Goal: Information Seeking & Learning: Check status

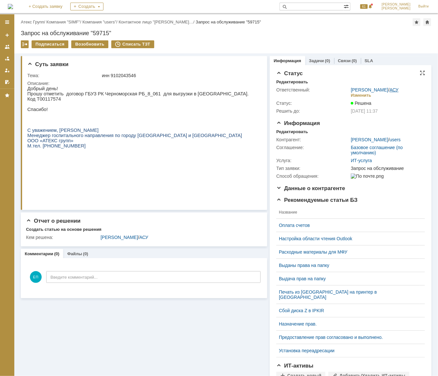
click at [389, 91] on link "АСУ" at bounding box center [393, 89] width 9 height 5
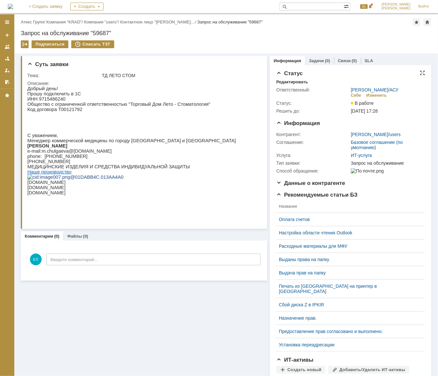
click at [390, 86] on td "Лаунова Ольга / АСУ Себе Изменить" at bounding box center [386, 92] width 74 height 13
click at [389, 89] on link "АСУ" at bounding box center [393, 89] width 9 height 5
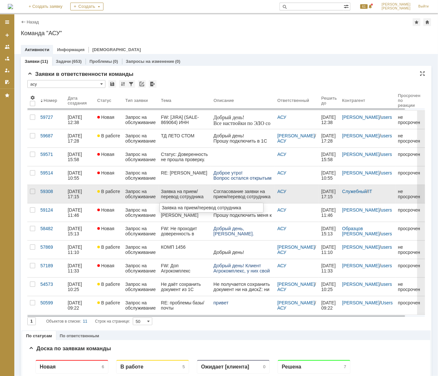
click at [190, 196] on div "Заявка на прием/перевод сотрудника" at bounding box center [184, 194] width 47 height 10
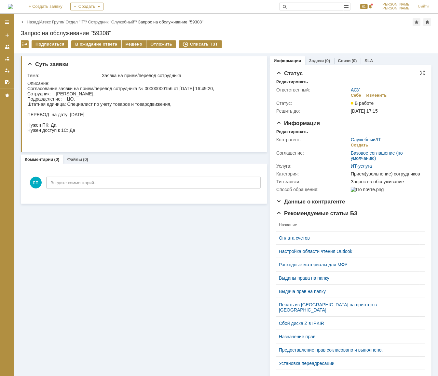
click at [351, 88] on link "АСУ" at bounding box center [355, 89] width 9 height 5
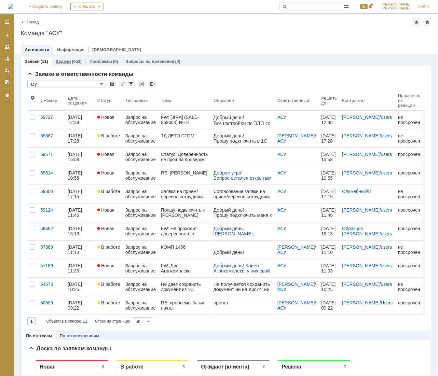
click at [71, 61] on div "Задачи (653)" at bounding box center [69, 61] width 26 height 4
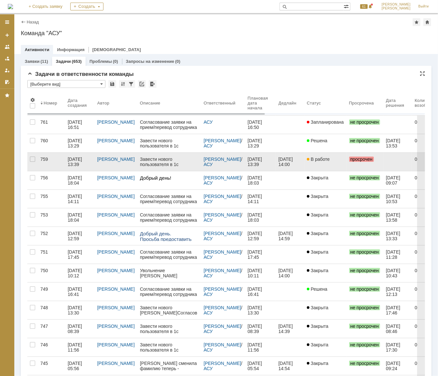
click at [316, 164] on link "В работе" at bounding box center [325, 162] width 42 height 18
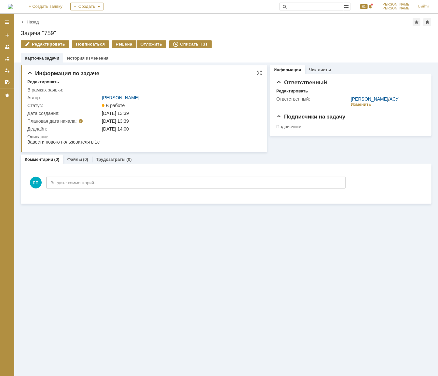
click at [62, 144] on div at bounding box center [143, 142] width 232 height 6
click at [73, 57] on link "История изменения" at bounding box center [87, 58] width 41 height 5
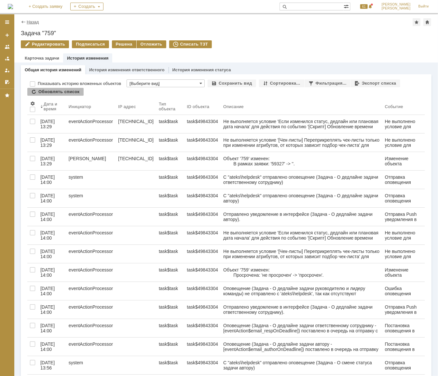
click at [30, 21] on link "Назад" at bounding box center [33, 22] width 12 height 5
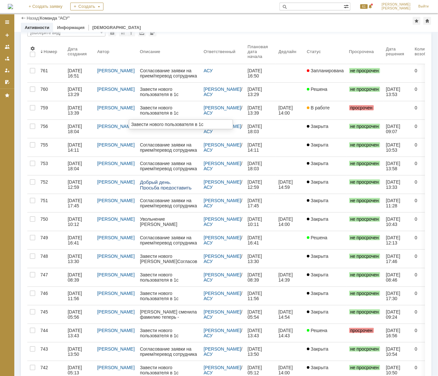
click at [155, 108] on div "Завести нового пользователя в 1с" at bounding box center [169, 110] width 59 height 10
click at [248, 111] on div "30.09.2025 13:39" at bounding box center [256, 110] width 16 height 10
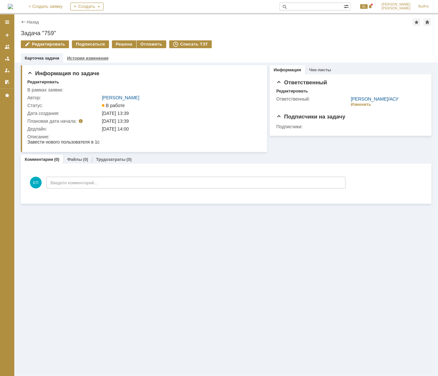
click at [80, 56] on link "История изменения" at bounding box center [87, 58] width 41 height 5
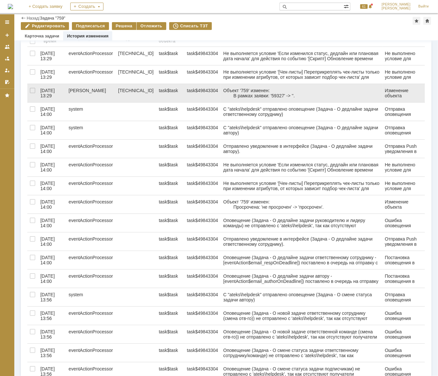
click at [275, 90] on div "Объект '759' изменен: В рамках заявки: '59327' -> ''." at bounding box center [301, 93] width 156 height 10
click at [277, 93] on div "Объект '759' изменен: В рамках заявки: '59327' -> ''." at bounding box center [301, 93] width 156 height 10
click at [313, 95] on div "Объект '759' изменен: В рамках заявки: '59327' -> ''." at bounding box center [301, 93] width 156 height 10
click at [279, 98] on div "Объект '759' изменен: В рамках заявки: '59327' -> ''." at bounding box center [301, 93] width 161 height 18
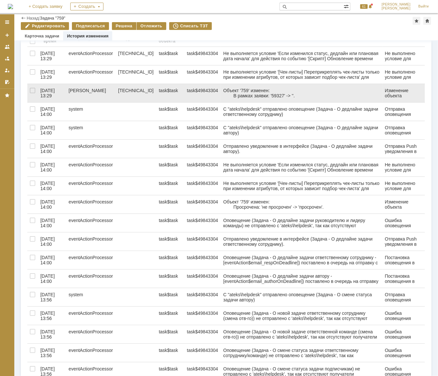
click at [279, 94] on div "Объект '759' изменен: В рамках заявки: '59327' -> ''." at bounding box center [301, 93] width 156 height 10
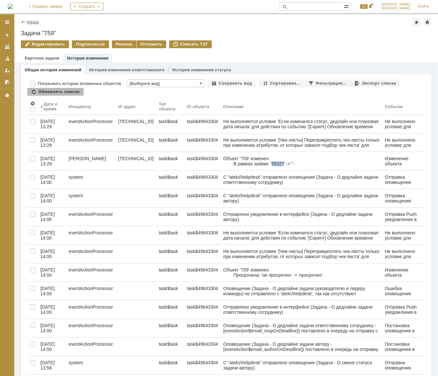
click at [32, 22] on link "Назад" at bounding box center [33, 22] width 12 height 5
